Goal: Task Accomplishment & Management: Manage account settings

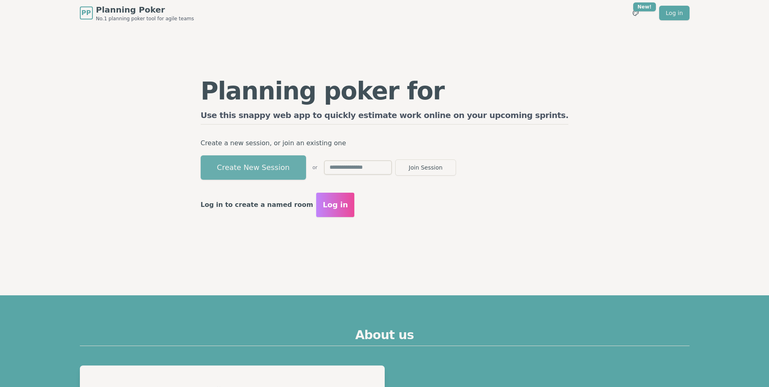
click at [306, 167] on button "Create New Session" at bounding box center [253, 167] width 105 height 24
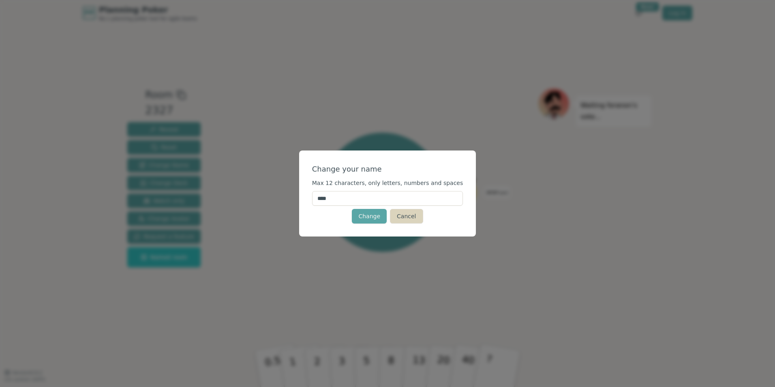
click at [405, 216] on button "Cancel" at bounding box center [406, 216] width 33 height 15
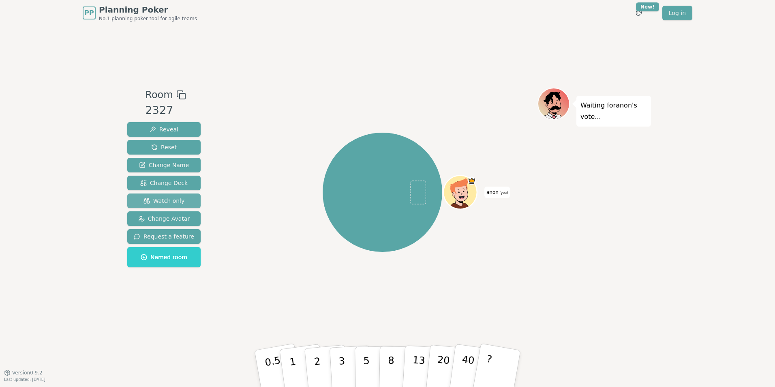
click at [172, 199] on span "Watch only" at bounding box center [163, 201] width 41 height 8
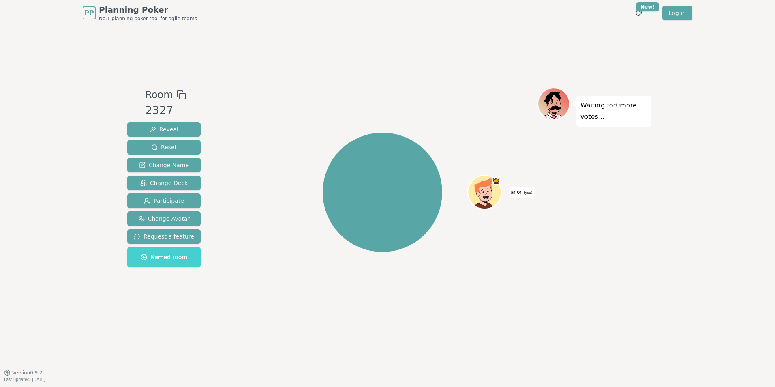
click at [154, 261] on button "Named room" at bounding box center [163, 257] width 73 height 20
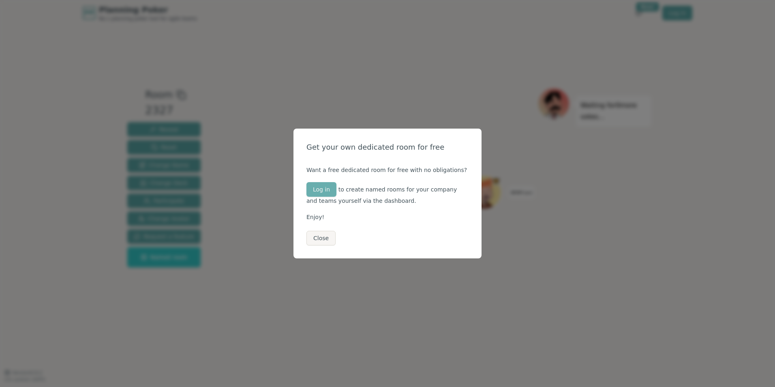
click at [326, 191] on button "Log in" at bounding box center [321, 189] width 30 height 15
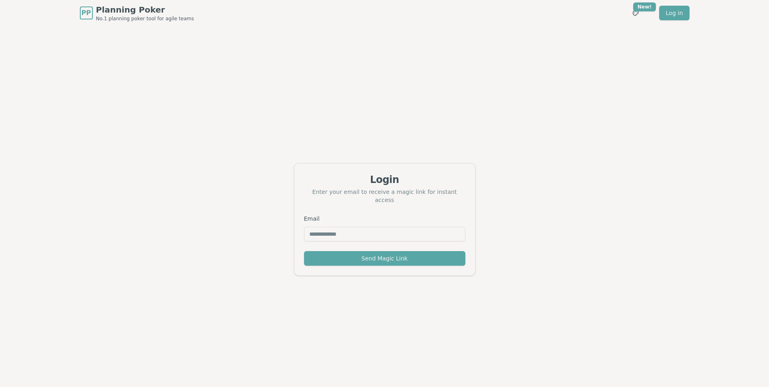
click at [342, 231] on input "Email" at bounding box center [384, 234] width 161 height 15
type input "**********"
click at [368, 253] on button "Send Magic Link" at bounding box center [384, 258] width 161 height 15
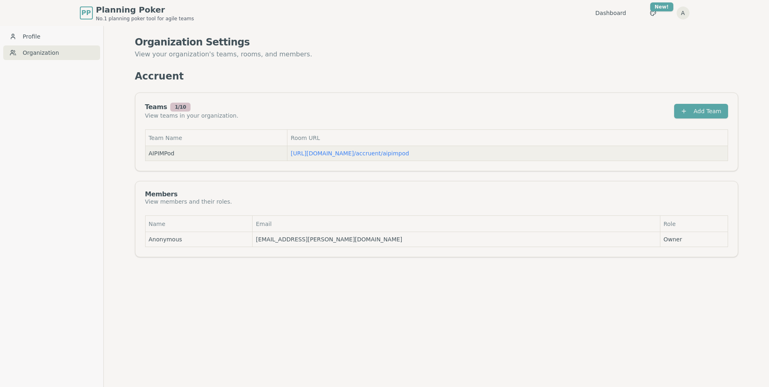
click at [228, 155] on div "AIPIMPod" at bounding box center [216, 153] width 135 height 8
click at [165, 154] on span "AIPIMPod" at bounding box center [162, 153] width 26 height 8
click at [165, 153] on span "AIPIMPod" at bounding box center [162, 153] width 26 height 8
click at [712, 110] on button "Add Team" at bounding box center [701, 111] width 54 height 15
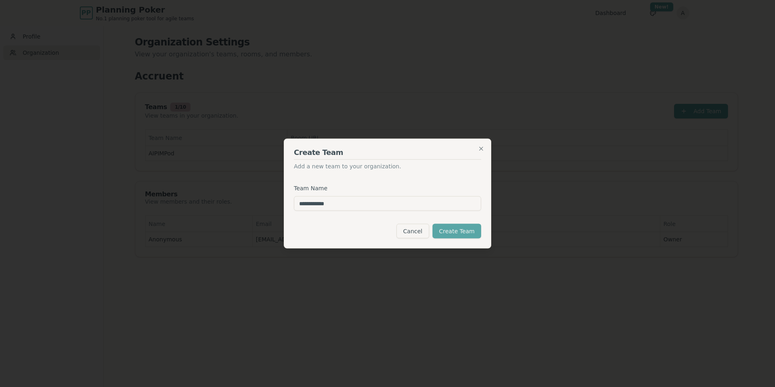
type input "**********"
click at [463, 231] on button "Create Team" at bounding box center [456, 231] width 49 height 15
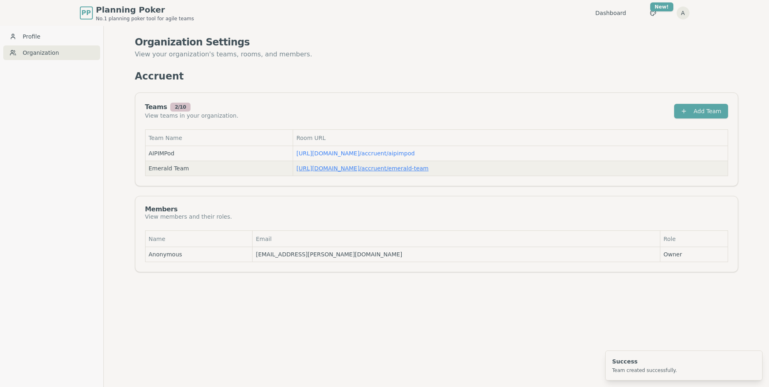
click at [379, 167] on link "[URL][DOMAIN_NAME] / accruent/emerald-team" at bounding box center [362, 168] width 132 height 6
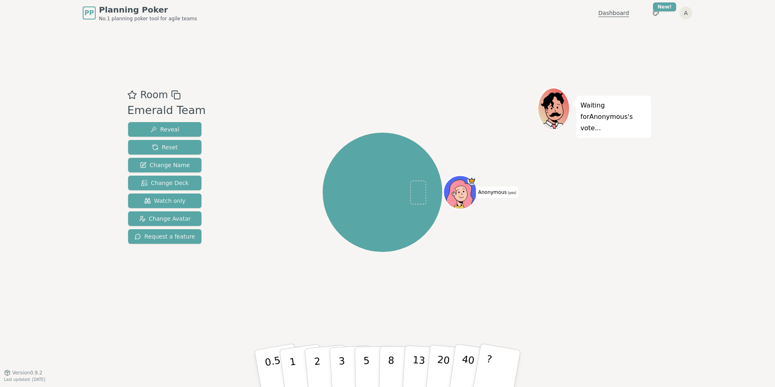
click at [617, 9] on link "Dashboard" at bounding box center [613, 13] width 31 height 8
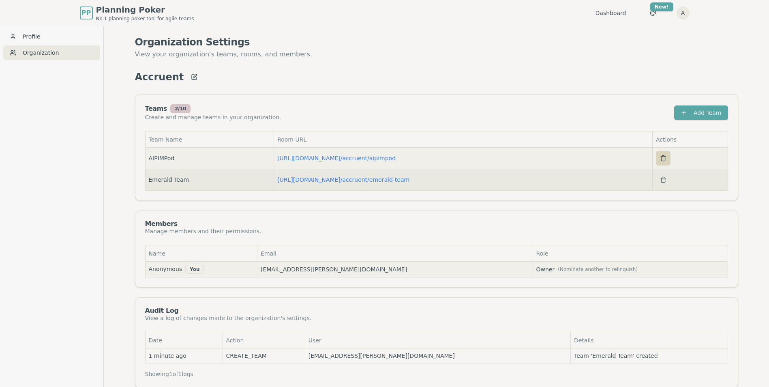
click at [664, 157] on button "button" at bounding box center [663, 158] width 15 height 15
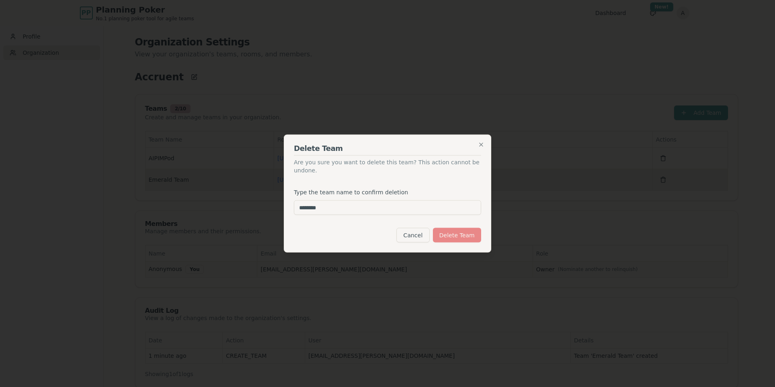
type input "********"
click at [456, 235] on button "Delete Team" at bounding box center [457, 235] width 48 height 15
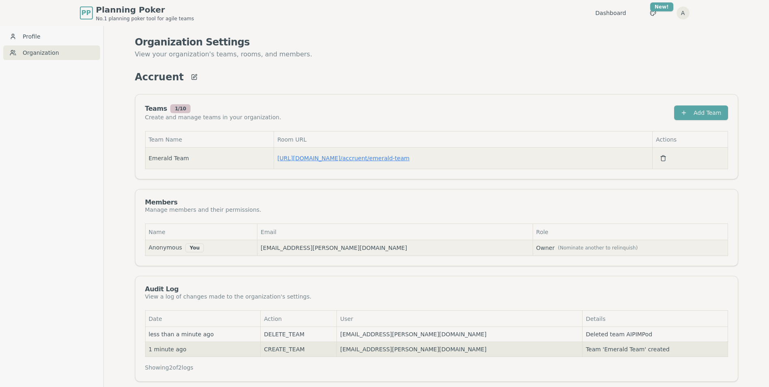
click at [322, 159] on link "[URL][DOMAIN_NAME] / accruent/emerald-team" at bounding box center [343, 158] width 132 height 6
